Goal: Task Accomplishment & Management: Manage account settings

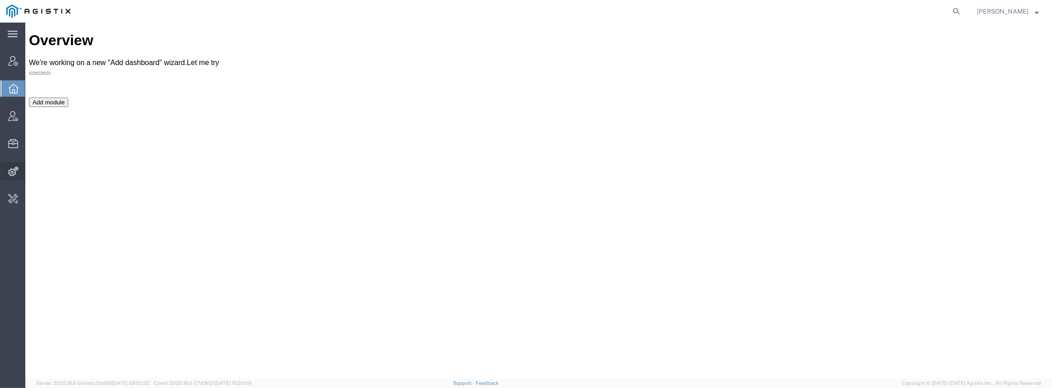
click at [12, 173] on icon at bounding box center [13, 171] width 10 height 9
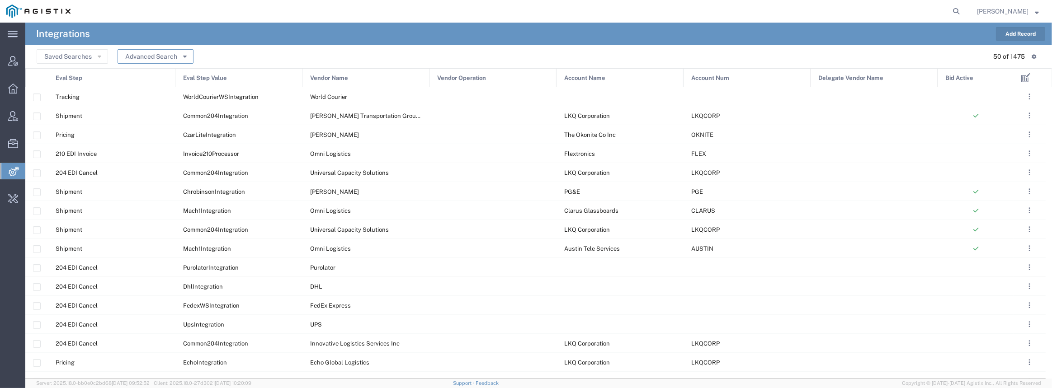
click at [180, 56] on button "Advanced Search" at bounding box center [155, 56] width 76 height 14
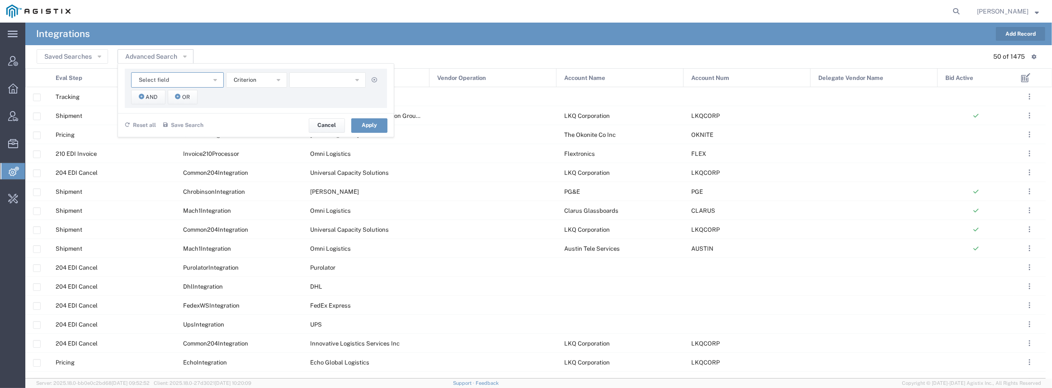
click at [155, 79] on span "Select field" at bounding box center [154, 80] width 30 height 9
click at [179, 159] on span "Vendor Name" at bounding box center [177, 161] width 91 height 12
click at [357, 77] on input "text" at bounding box center [327, 79] width 77 height 15
click at [367, 123] on button "Apply" at bounding box center [369, 125] width 36 height 14
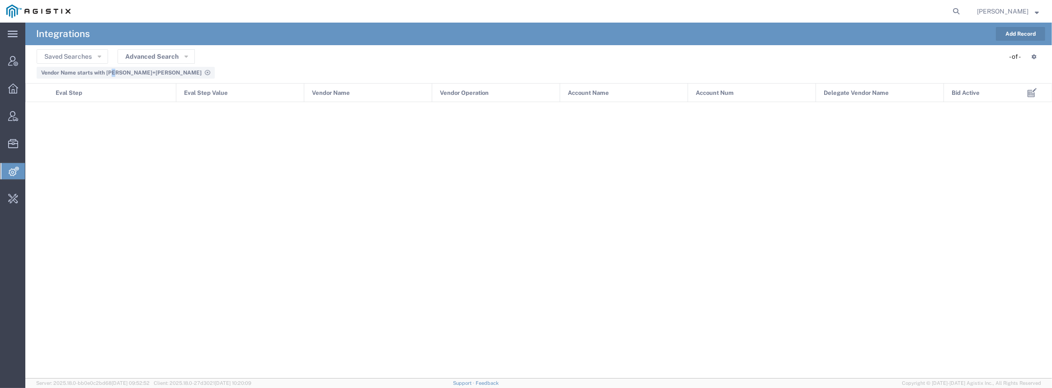
click at [114, 76] on div "Vendor Name starts with [PERSON_NAME]+[PERSON_NAME]" at bounding box center [125, 73] width 169 height 8
click at [117, 70] on span "Vendor Name starts with [PERSON_NAME]+[PERSON_NAME]" at bounding box center [121, 73] width 160 height 6
click at [160, 57] on button "Advanced Search" at bounding box center [155, 56] width 77 height 14
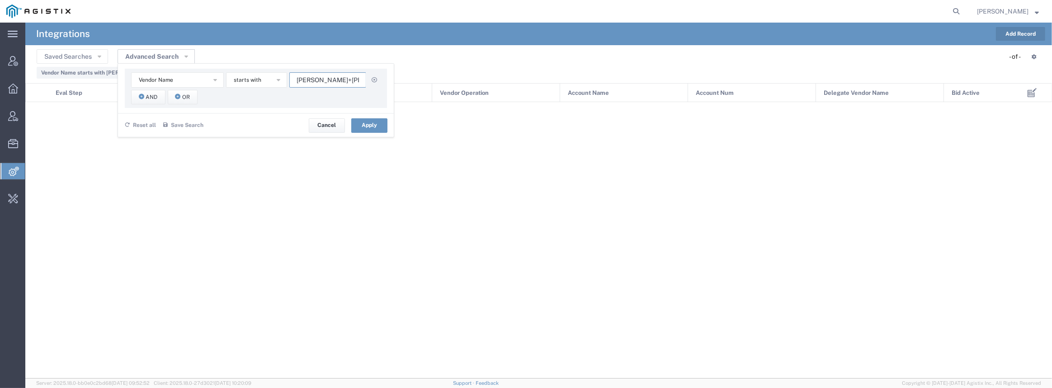
click at [344, 77] on input "[PERSON_NAME]+[PERSON_NAME]" at bounding box center [327, 79] width 77 height 15
drag, startPoint x: 339, startPoint y: 83, endPoint x: 318, endPoint y: 80, distance: 20.9
click at [318, 80] on input "[PERSON_NAME]+[PERSON_NAME]" at bounding box center [327, 79] width 77 height 15
type input "[PERSON_NAME]"
click at [370, 129] on button "Apply" at bounding box center [369, 125] width 36 height 14
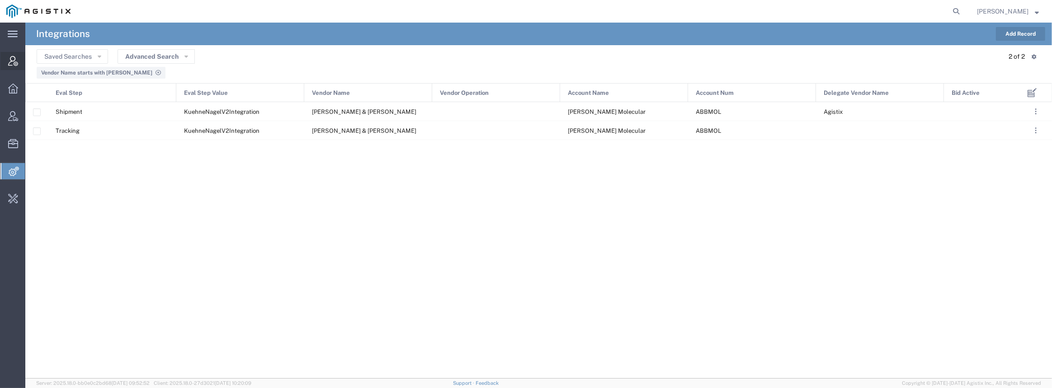
click at [11, 64] on icon at bounding box center [13, 61] width 10 height 10
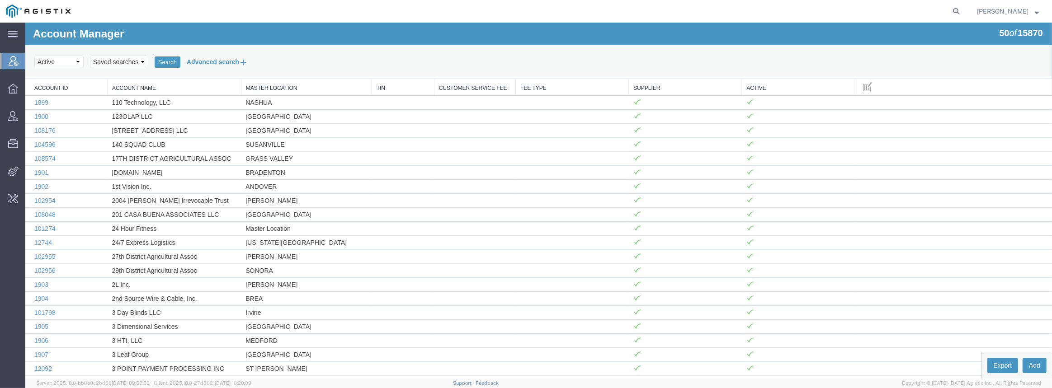
drag, startPoint x: 223, startPoint y: 63, endPoint x: 208, endPoint y: 68, distance: 16.0
click at [223, 63] on button "Advanced search" at bounding box center [217, 61] width 74 height 15
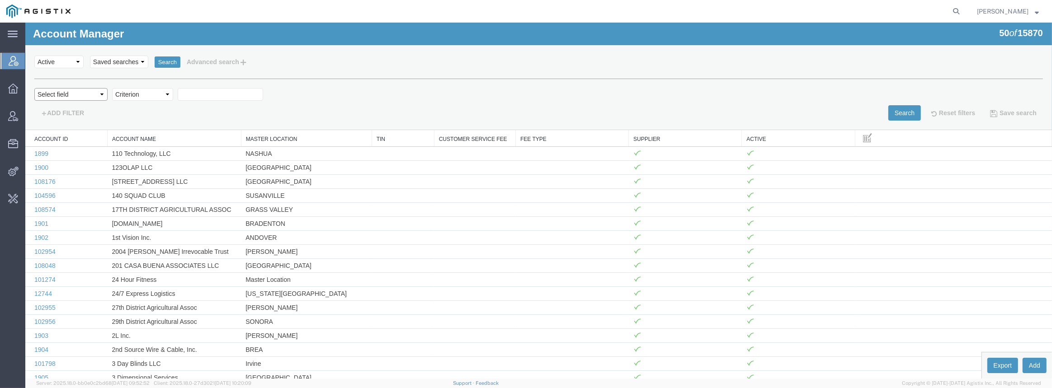
click at [87, 94] on select "Select field Account Name Active Supplier" at bounding box center [70, 94] width 73 height 13
select select "accountName"
click at [34, 88] on select "Select field Account Name Active Supplier" at bounding box center [70, 94] width 73 height 13
drag, startPoint x: 165, startPoint y: 119, endPoint x: 138, endPoint y: 100, distance: 33.1
click at [139, 98] on select "Criterion contains does not contain is is blank is not blank starts with" at bounding box center [142, 94] width 61 height 13
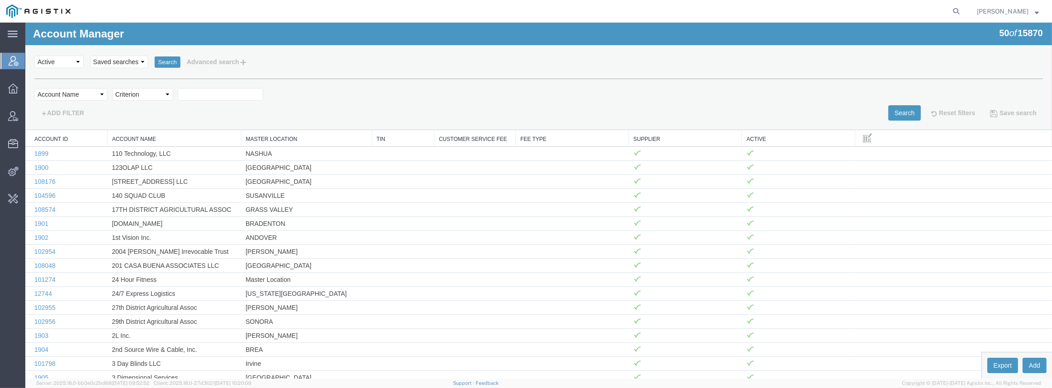
select select "contains"
click at [112, 88] on select "Criterion contains does not contain is is blank is not blank starts with" at bounding box center [142, 94] width 61 height 13
click at [190, 94] on input "text" at bounding box center [220, 94] width 85 height 13
type input "[PERSON_NAME]"
click at [899, 111] on button "Search" at bounding box center [904, 112] width 33 height 15
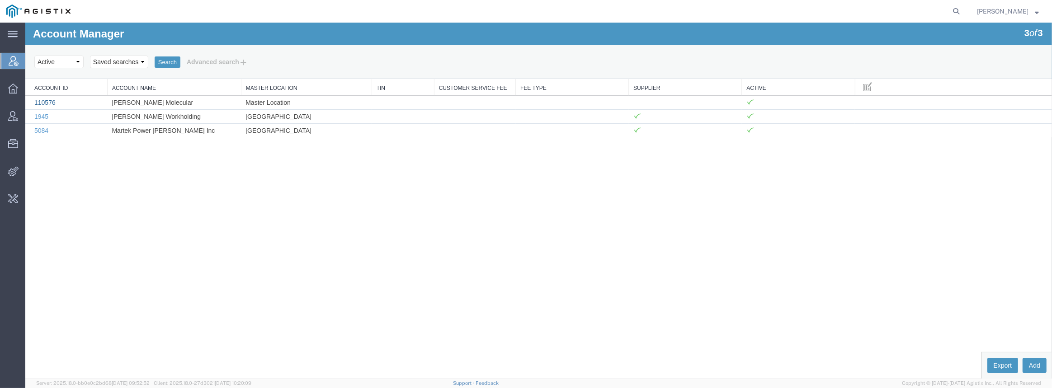
click at [43, 100] on link "110576" at bounding box center [44, 102] width 21 height 7
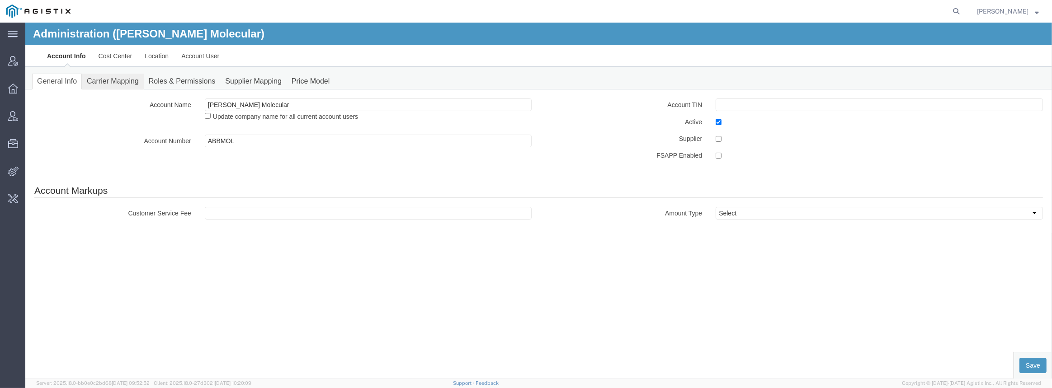
click at [105, 85] on link "Carrier Mapping" at bounding box center [113, 82] width 62 height 16
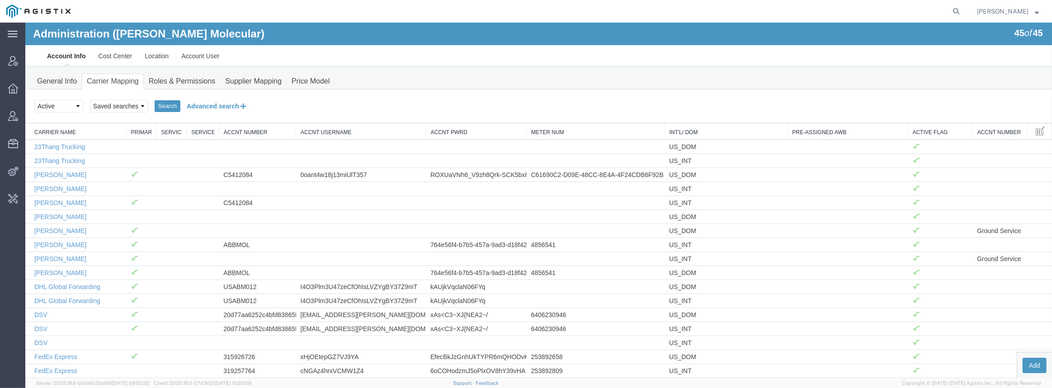
drag, startPoint x: 205, startPoint y: 104, endPoint x: 197, endPoint y: 106, distance: 7.4
click at [204, 104] on button "Advanced search" at bounding box center [217, 106] width 74 height 15
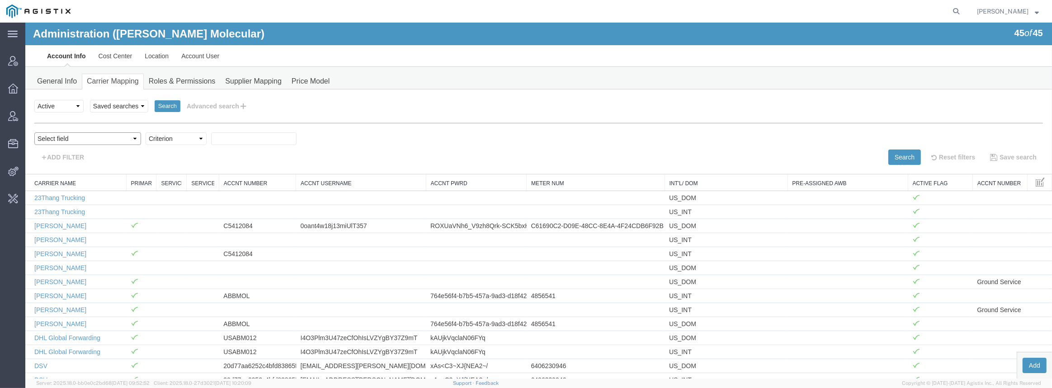
drag, startPoint x: 75, startPoint y: 135, endPoint x: 76, endPoint y: 143, distance: 7.7
click at [75, 135] on select "Select field Accnt Number Accnt Number Alias Accnt Username Carrier Name Int'l/…" at bounding box center [87, 138] width 107 height 13
select select "vendorName"
click at [34, 132] on select "Select field Accnt Number Accnt Number Alias Accnt Username Carrier Name Int'l/…" at bounding box center [87, 138] width 107 height 13
click at [154, 136] on select "Criterion contains does not contain is is blank is not blank starts with" at bounding box center [176, 138] width 61 height 13
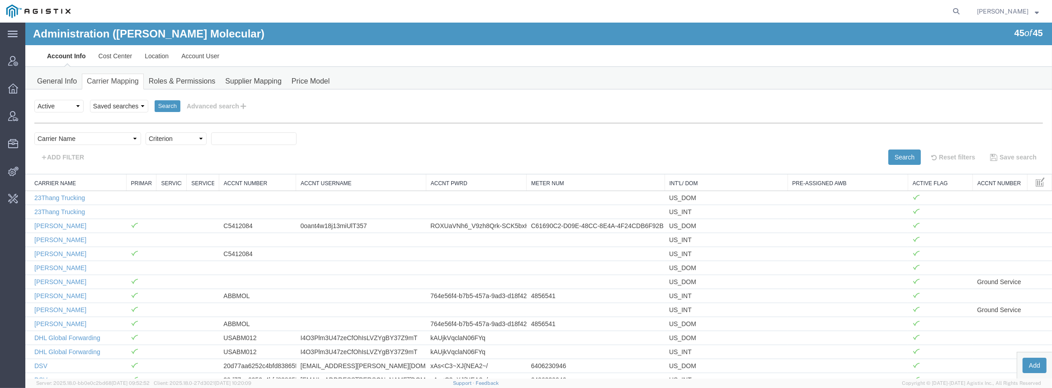
select select "contains"
click at [146, 132] on select "Criterion contains does not contain is is blank is not blank starts with" at bounding box center [176, 138] width 61 height 13
click at [211, 142] on input "text" at bounding box center [253, 138] width 85 height 13
click at [888, 155] on button "Search" at bounding box center [904, 157] width 33 height 15
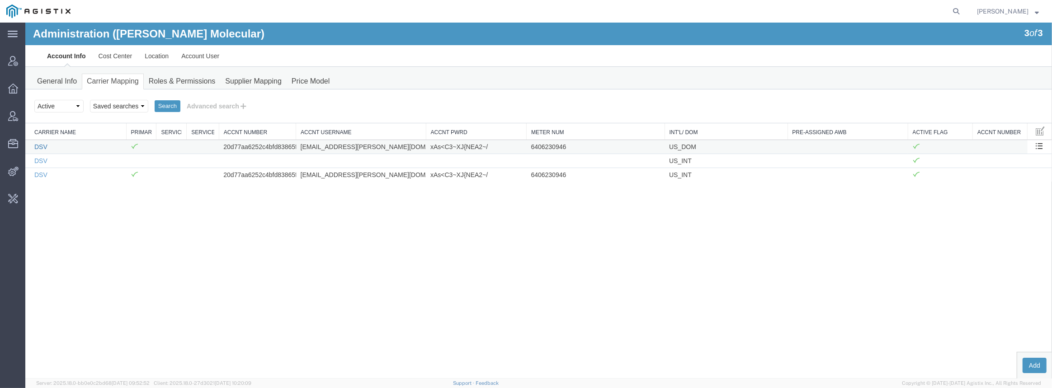
click at [39, 146] on link "DSV" at bounding box center [40, 146] width 13 height 7
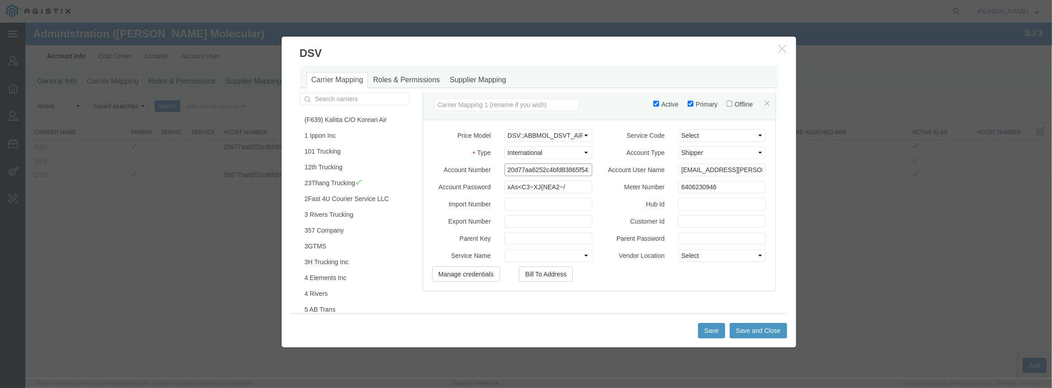
scroll to position [0, 29]
drag, startPoint x: 555, startPoint y: 175, endPoint x: 633, endPoint y: 169, distance: 78.0
click at [629, 170] on div "Account Number 20d77aa6252c4bfd83865f541218273c Account User Name [EMAIL_ADDRES…" at bounding box center [599, 172] width 348 height 17
click at [599, 108] on div "Active Primary Offline" at bounding box center [599, 104] width 352 height 31
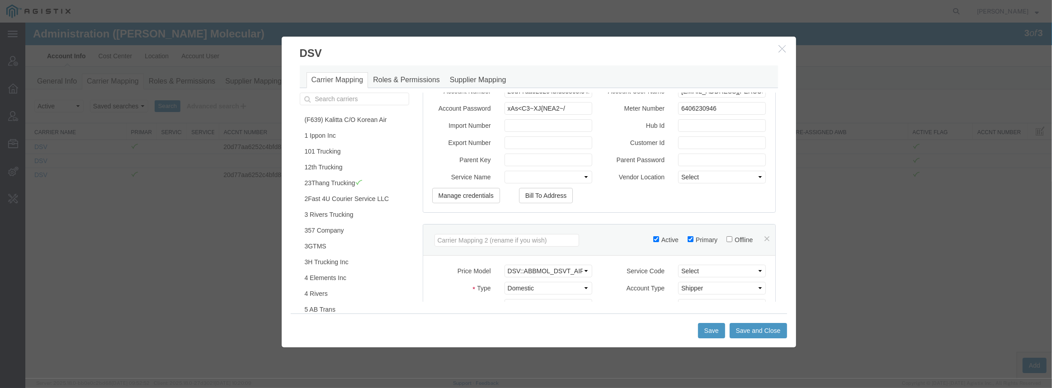
scroll to position [164, 0]
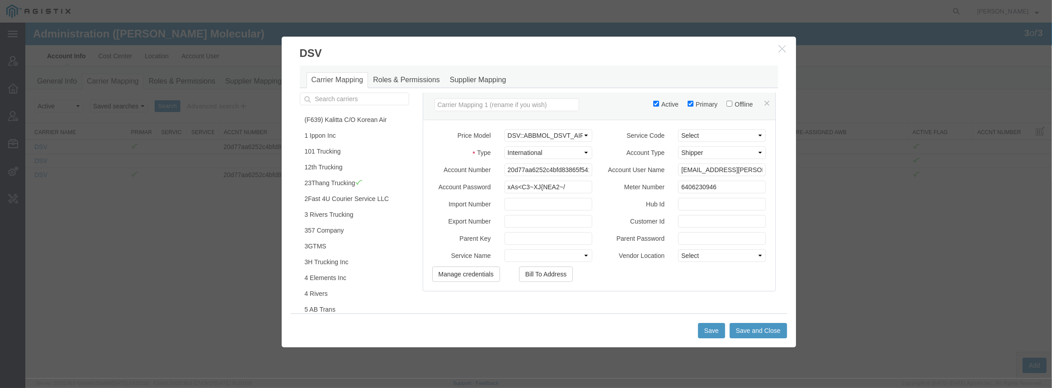
click at [781, 50] on icon "button" at bounding box center [782, 49] width 7 height 8
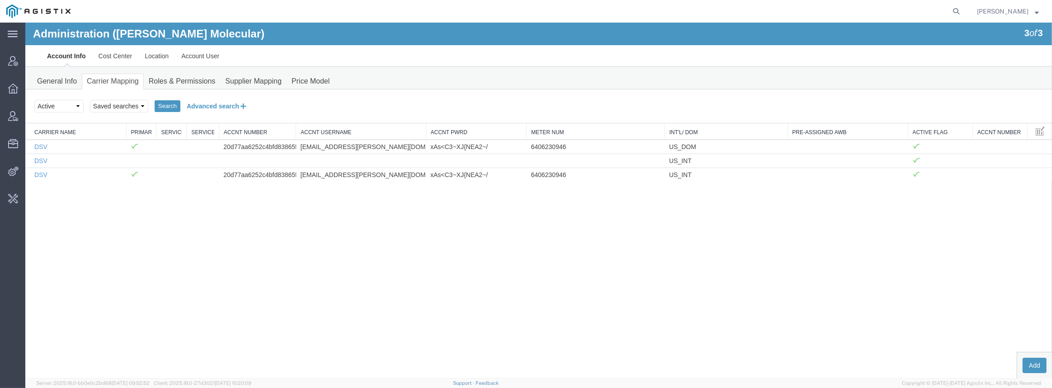
click at [194, 106] on button "Advanced search" at bounding box center [217, 106] width 74 height 15
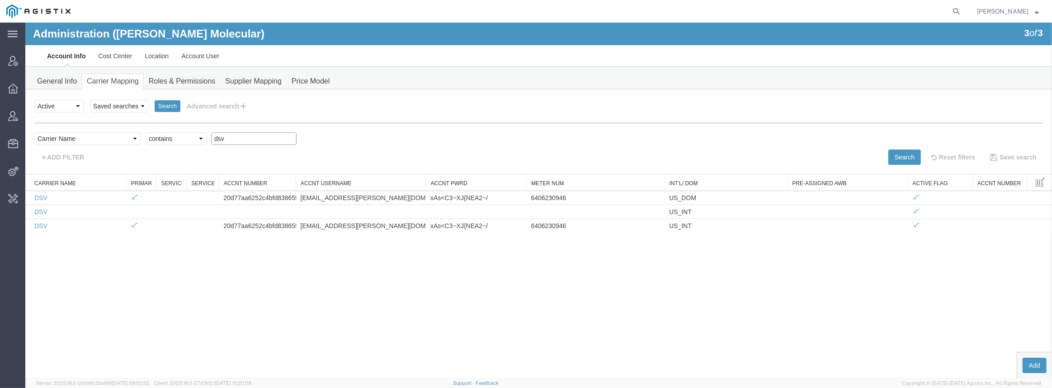
drag, startPoint x: 217, startPoint y: 136, endPoint x: 141, endPoint y: 140, distance: 75.6
click at [140, 141] on div "Select field Accnt Number Accnt Number Alias Accnt Username Carrier Name Int'l/…" at bounding box center [538, 140] width 1008 height 17
type input "[PERSON_NAME]"
click at [895, 158] on button "Search" at bounding box center [904, 157] width 33 height 15
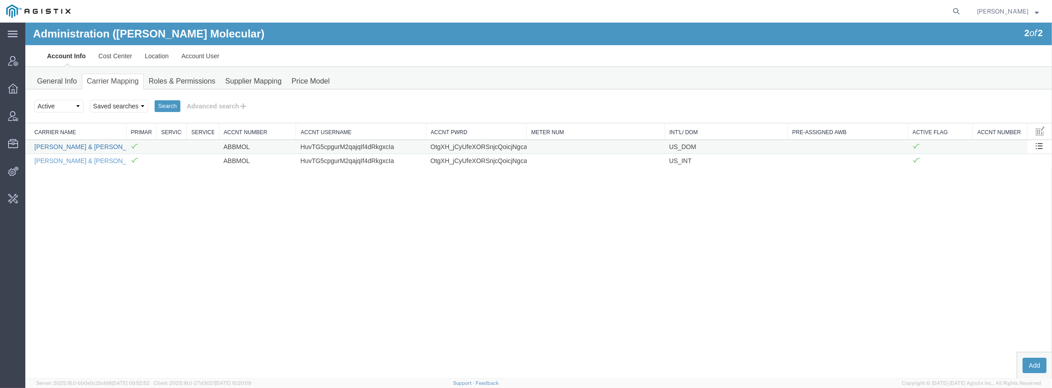
click at [52, 146] on link "[PERSON_NAME] & [PERSON_NAME]" at bounding box center [90, 146] width 112 height 7
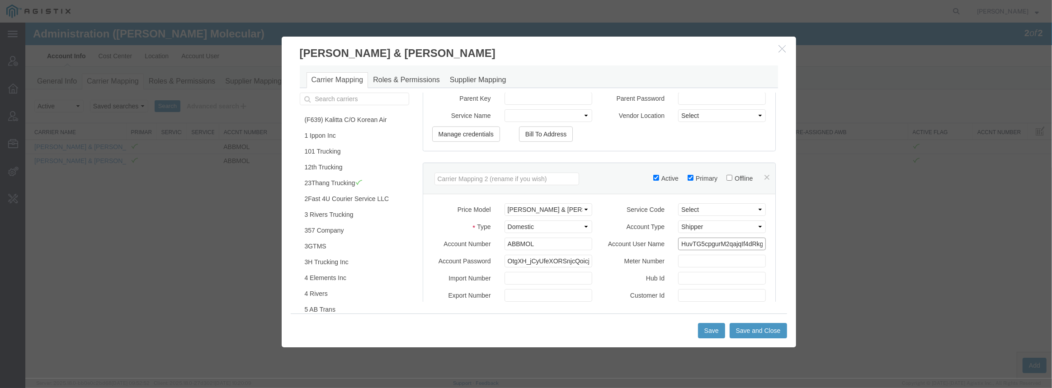
scroll to position [0, 14]
drag, startPoint x: 682, startPoint y: 228, endPoint x: 816, endPoint y: 219, distance: 133.6
click at [816, 219] on div "[PERSON_NAME] & [PERSON_NAME] Carrier Mapping Roles & Permissions Supplier Mapp…" at bounding box center [538, 201] width 1026 height 356
drag, startPoint x: 512, startPoint y: 242, endPoint x: 651, endPoint y: 249, distance: 138.9
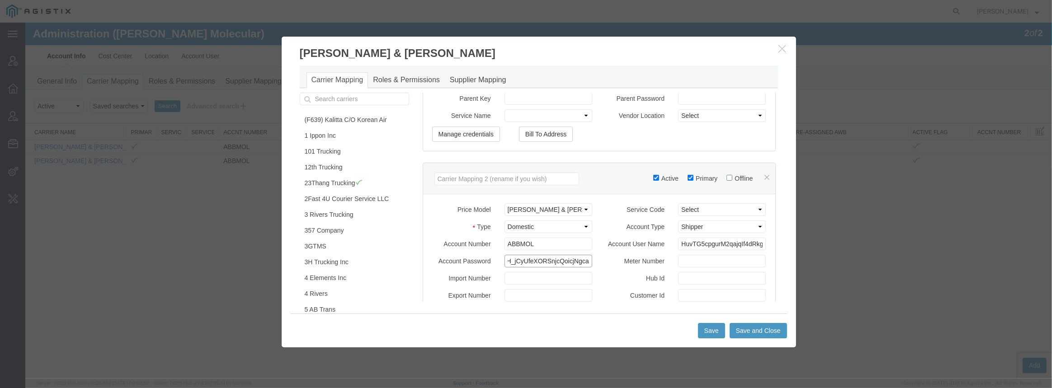
click at [651, 255] on div "Account Password OtgXH_jCyUfeXORSnjcQoicjNgca Meter Number" at bounding box center [599, 263] width 348 height 17
click at [607, 255] on label "Meter Number" at bounding box center [635, 260] width 72 height 11
click at [678, 255] on input "Meter Number" at bounding box center [722, 261] width 88 height 13
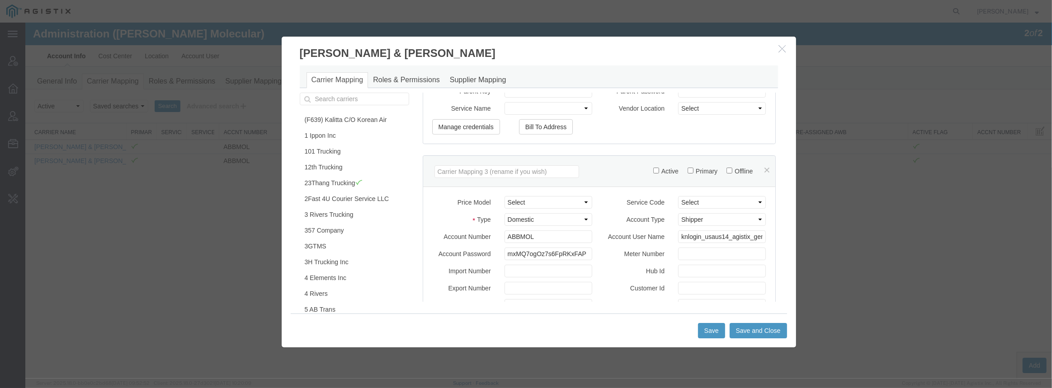
scroll to position [575, 0]
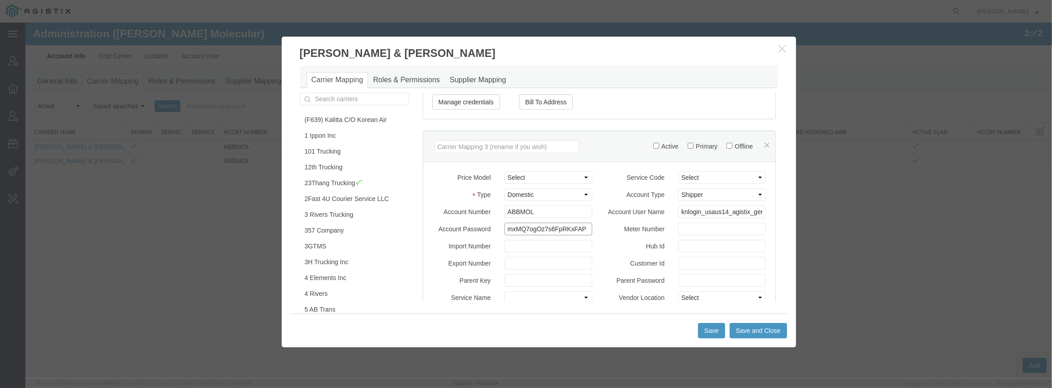
drag, startPoint x: 562, startPoint y: 211, endPoint x: 629, endPoint y: 212, distance: 67.4
click at [627, 223] on div "Account Password mxMQ7ogOz7s6FpRKxFAP Meter Number" at bounding box center [599, 231] width 348 height 17
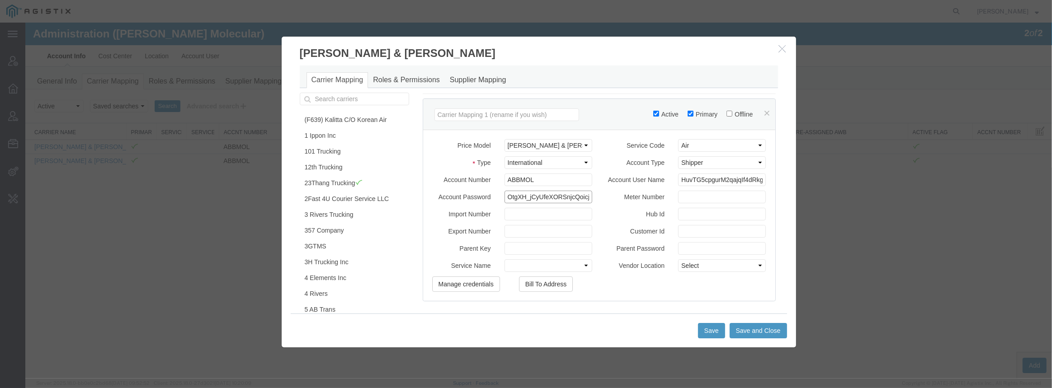
scroll to position [0, 18]
drag, startPoint x: 562, startPoint y: 180, endPoint x: 654, endPoint y: 174, distance: 92.4
click at [651, 191] on div "Account Password OtgXH_jCyUfeXORSnjcQoicjNgca Meter Number" at bounding box center [599, 199] width 348 height 17
drag, startPoint x: 725, startPoint y: 161, endPoint x: 812, endPoint y: 157, distance: 86.9
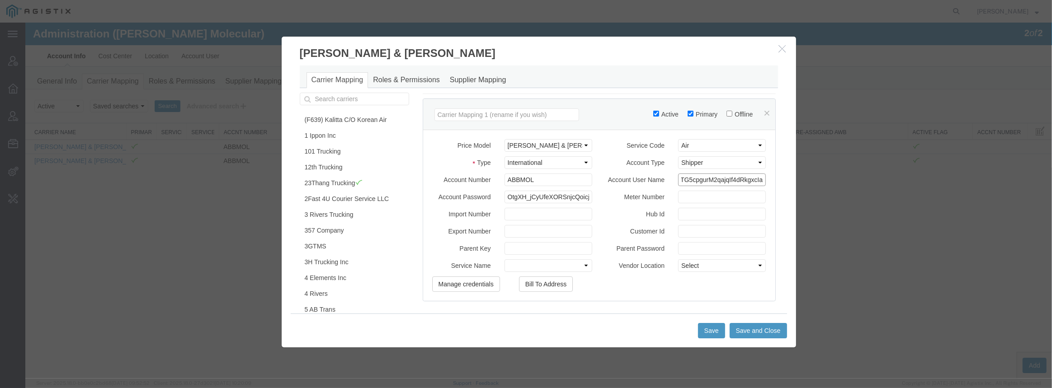
click at [808, 162] on div "[PERSON_NAME] & [PERSON_NAME] Carrier Mapping Roles & Permissions Supplier Mapp…" at bounding box center [538, 201] width 1026 height 356
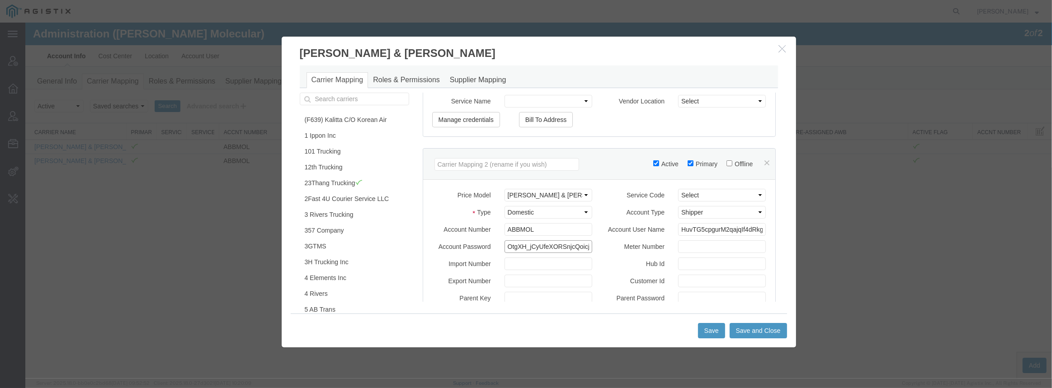
scroll to position [0, 18]
drag, startPoint x: 565, startPoint y: 225, endPoint x: 639, endPoint y: 221, distance: 74.2
click at [639, 221] on div "Price Model Select (F639) Kalitta C/O Korean Air::ASRC_2023_c_KALW 101 Trucking…" at bounding box center [599, 265] width 334 height 153
drag, startPoint x: 712, startPoint y: 211, endPoint x: 791, endPoint y: 207, distance: 78.7
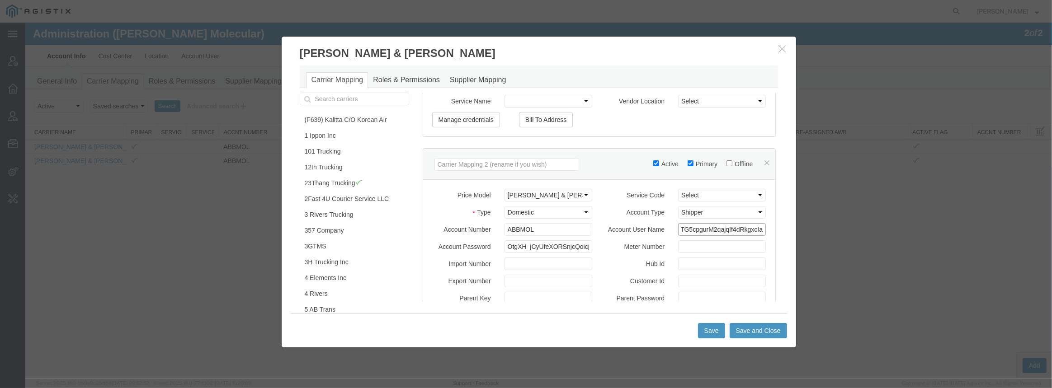
click at [790, 207] on div "Carrier Mapping Roles & Permissions Supplier Mapping (F639) Kalitta C/O Korean …" at bounding box center [539, 187] width 514 height 253
click at [778, 43] on button "button" at bounding box center [783, 48] width 11 height 11
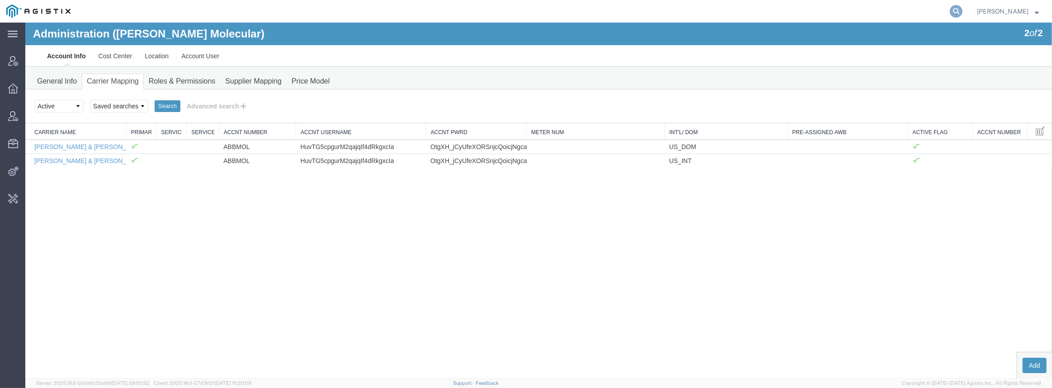
click at [962, 10] on icon at bounding box center [955, 11] width 13 height 13
paste input "1109494"
type input "1109494"
